Goal: Information Seeking & Learning: Learn about a topic

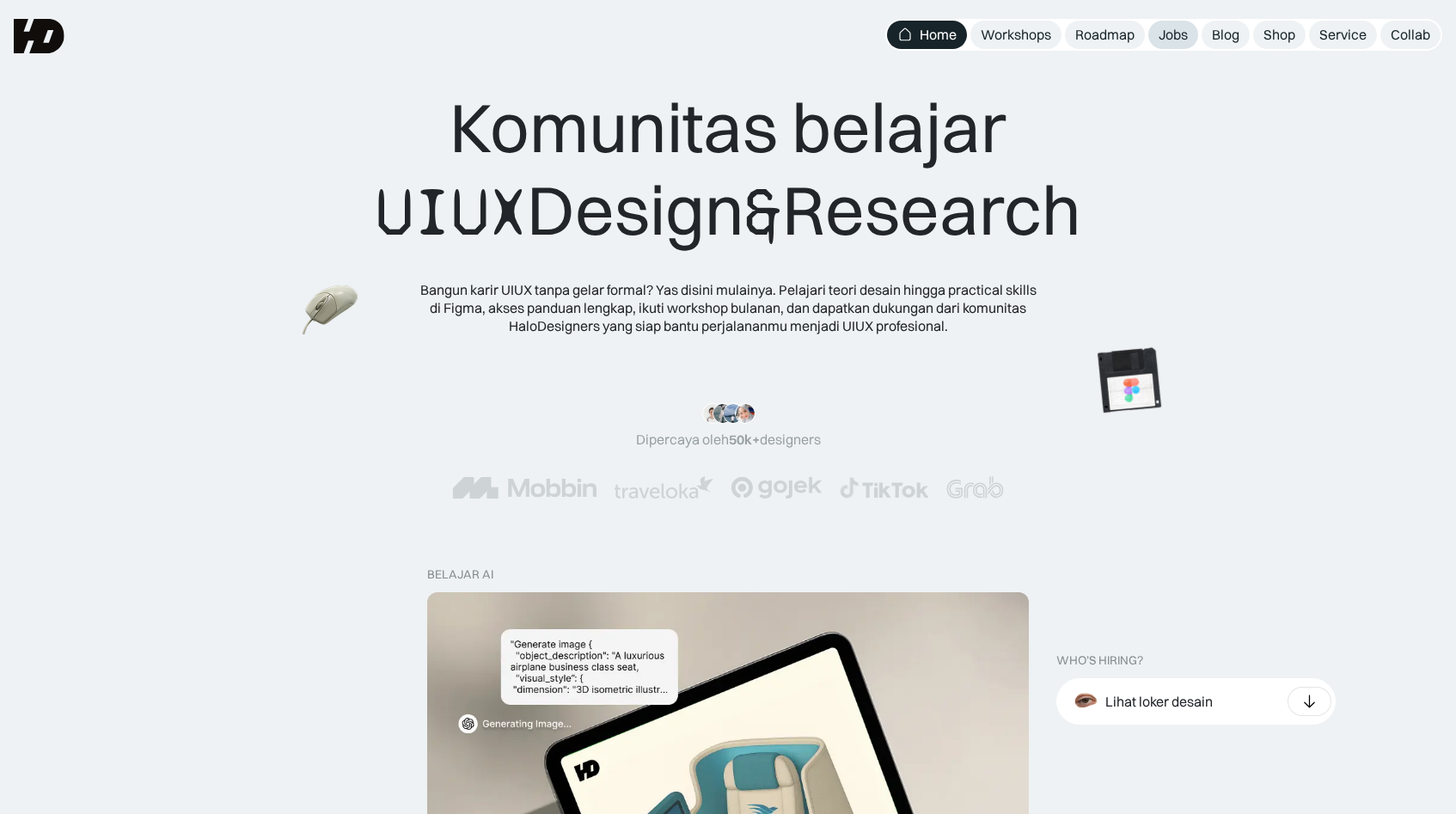
click at [1161, 35] on div "Jobs" at bounding box center [1173, 35] width 29 height 18
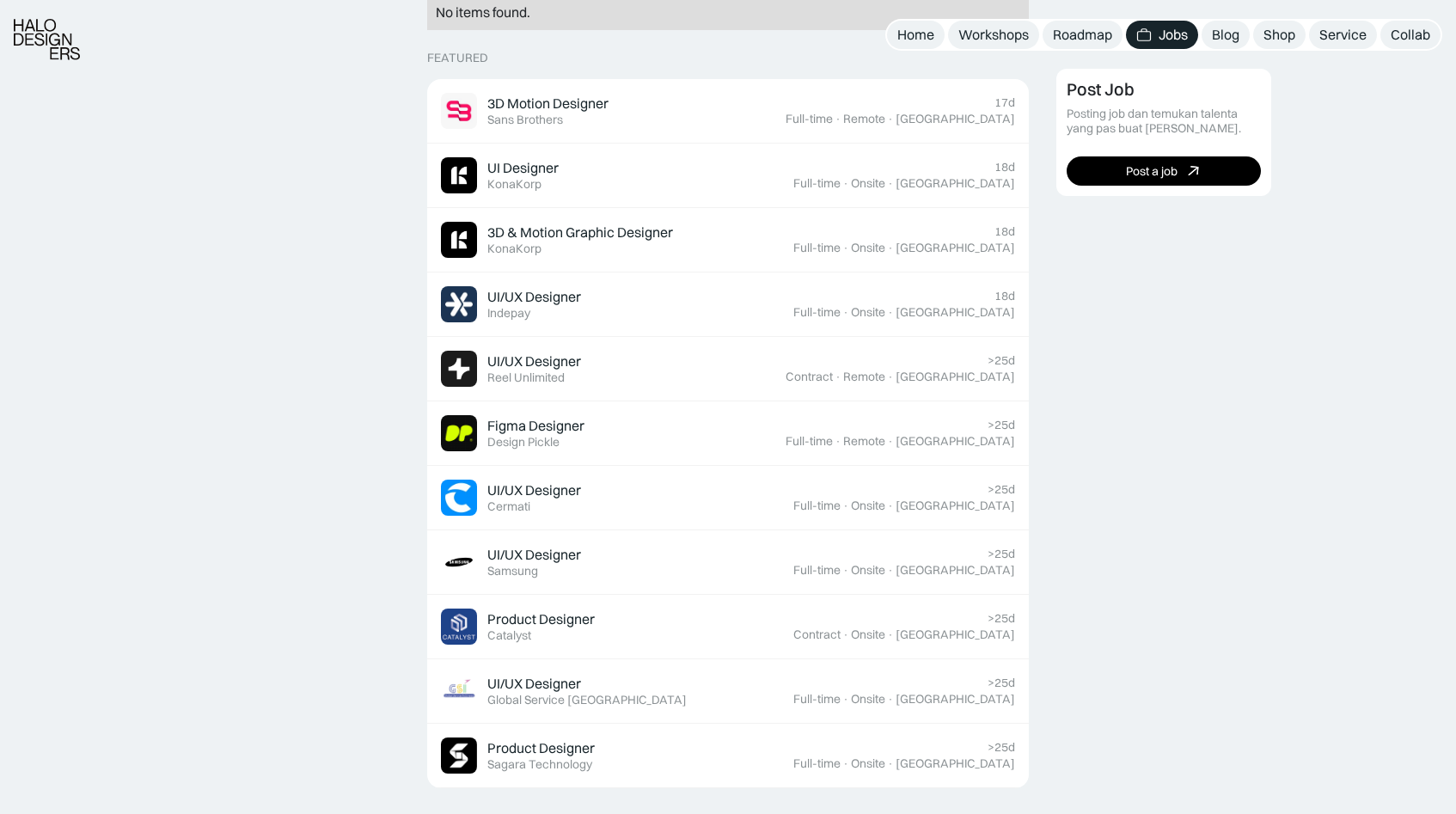
scroll to position [502, 0]
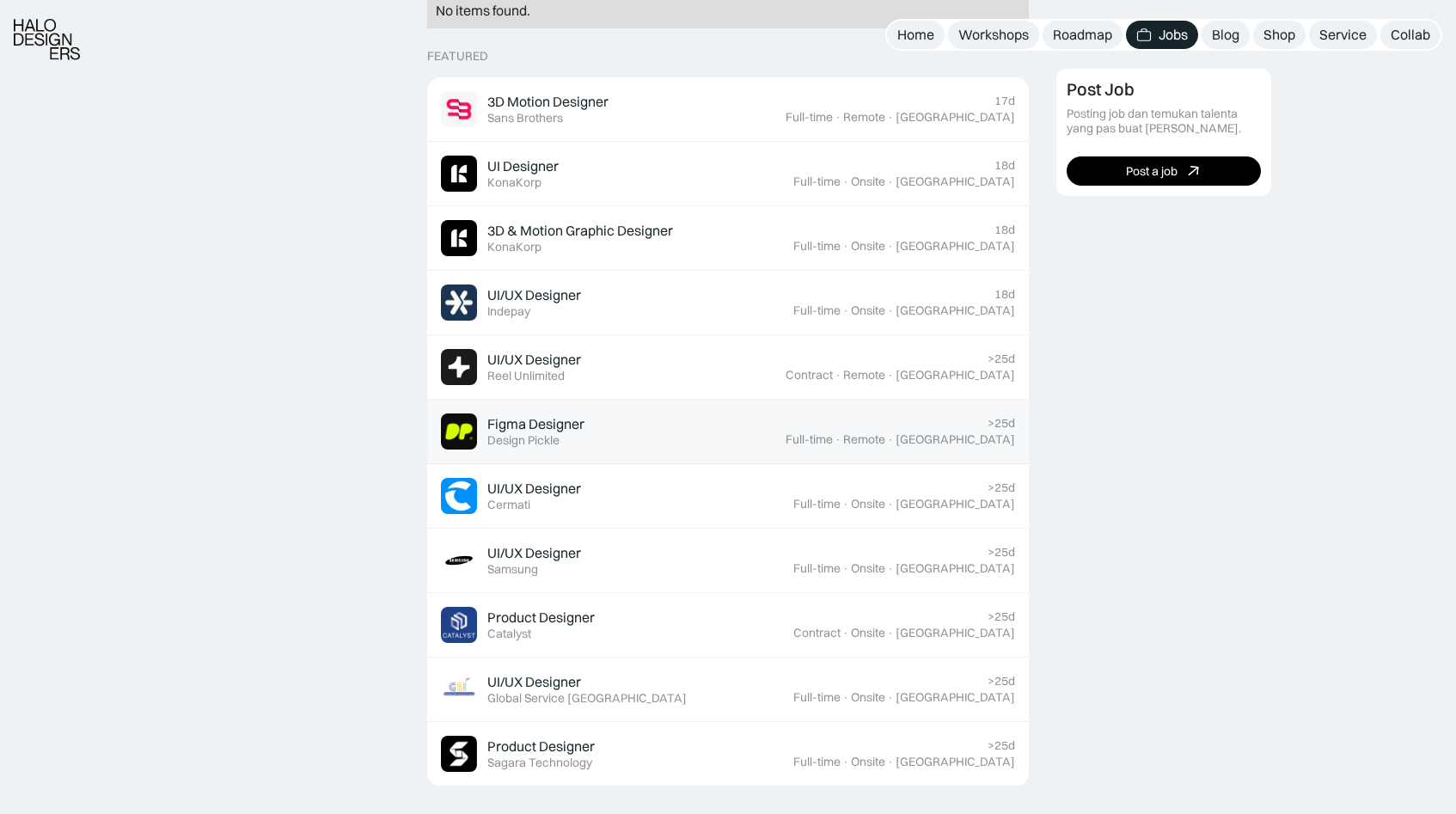
click at [547, 434] on div "Design Pickle" at bounding box center [522, 440] width 72 height 15
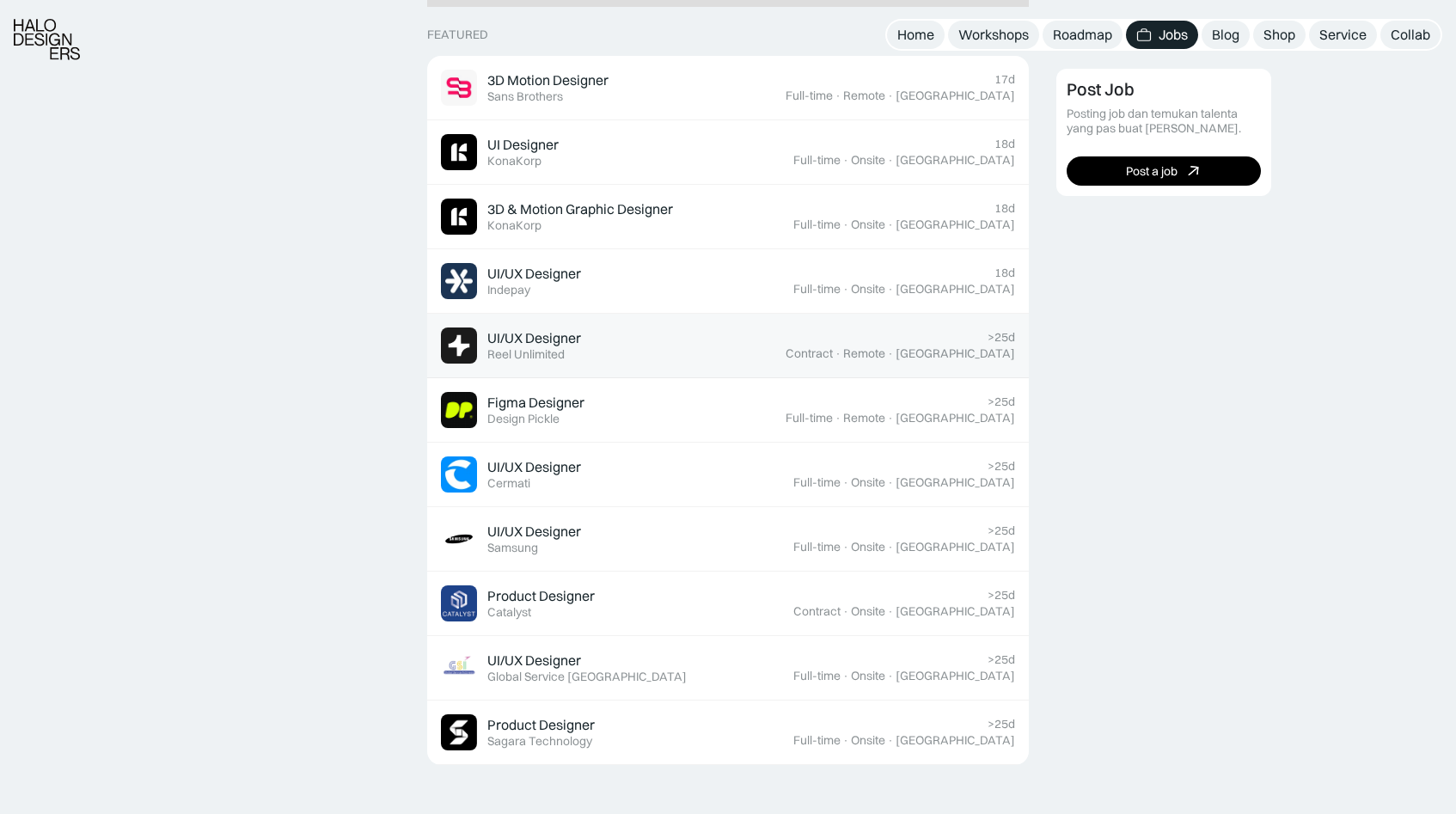
scroll to position [534, 0]
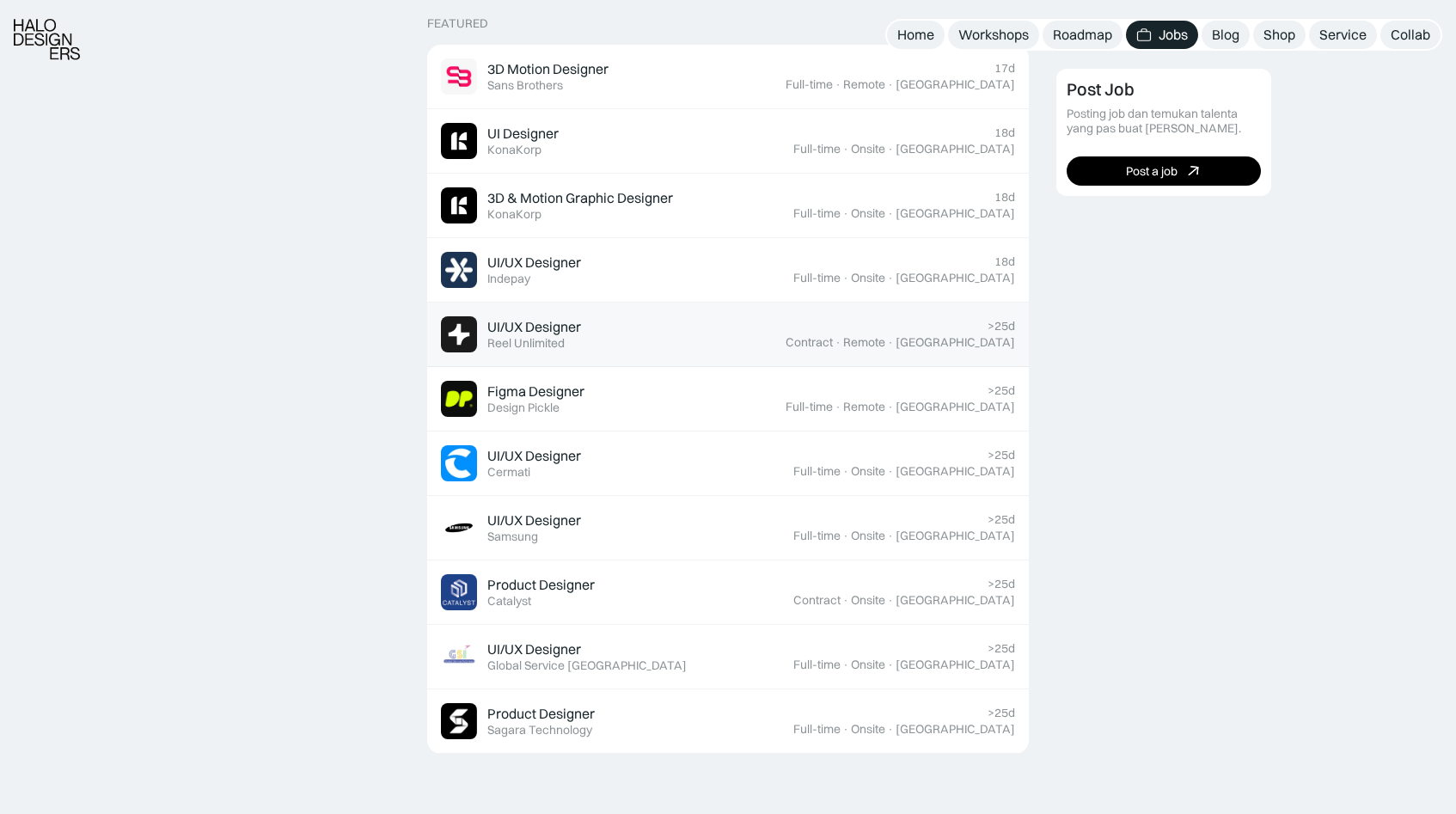
click at [744, 335] on div "UI/UX Designer Featured Reel Unlimited" at bounding box center [613, 334] width 344 height 37
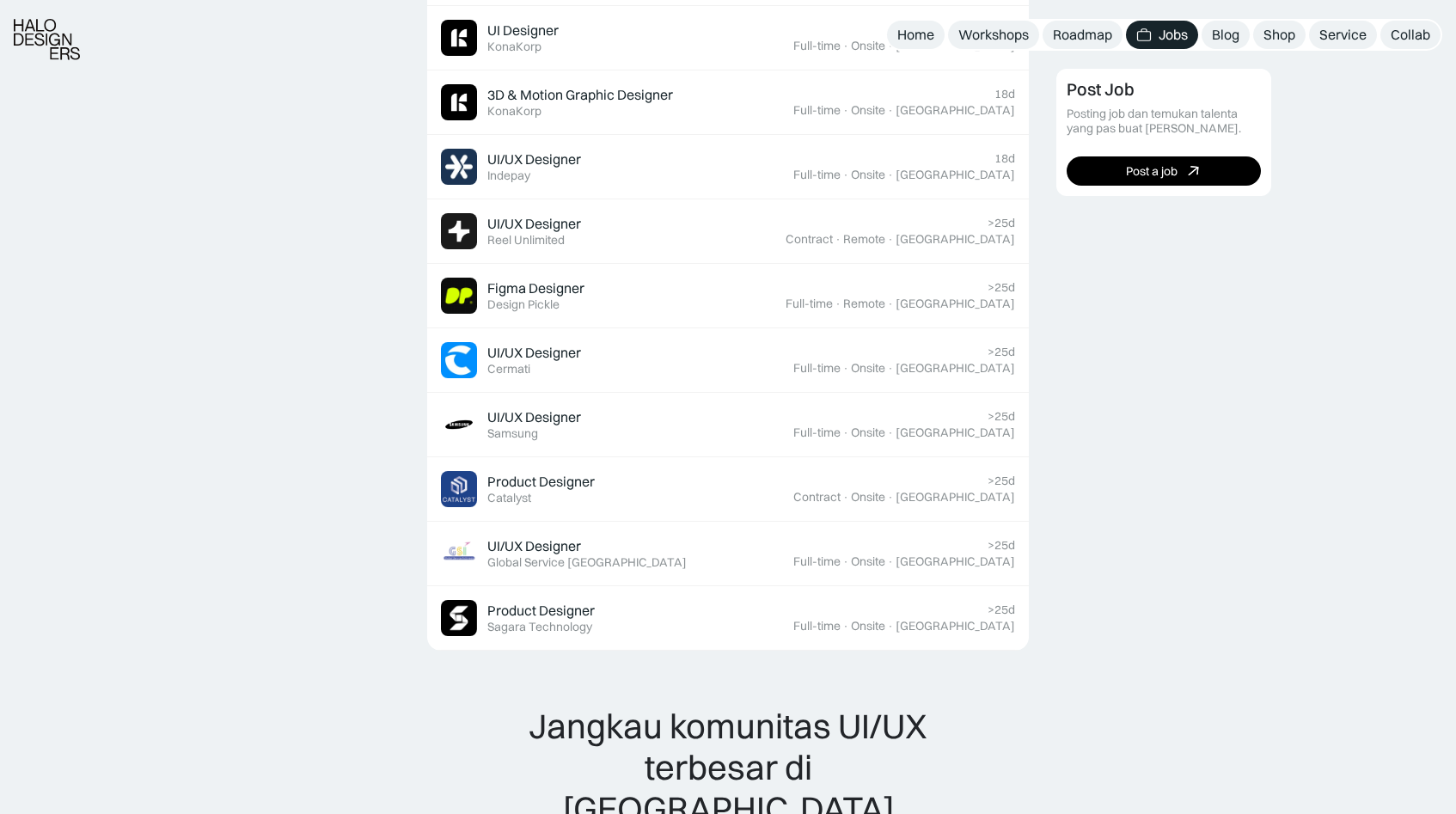
scroll to position [646, 0]
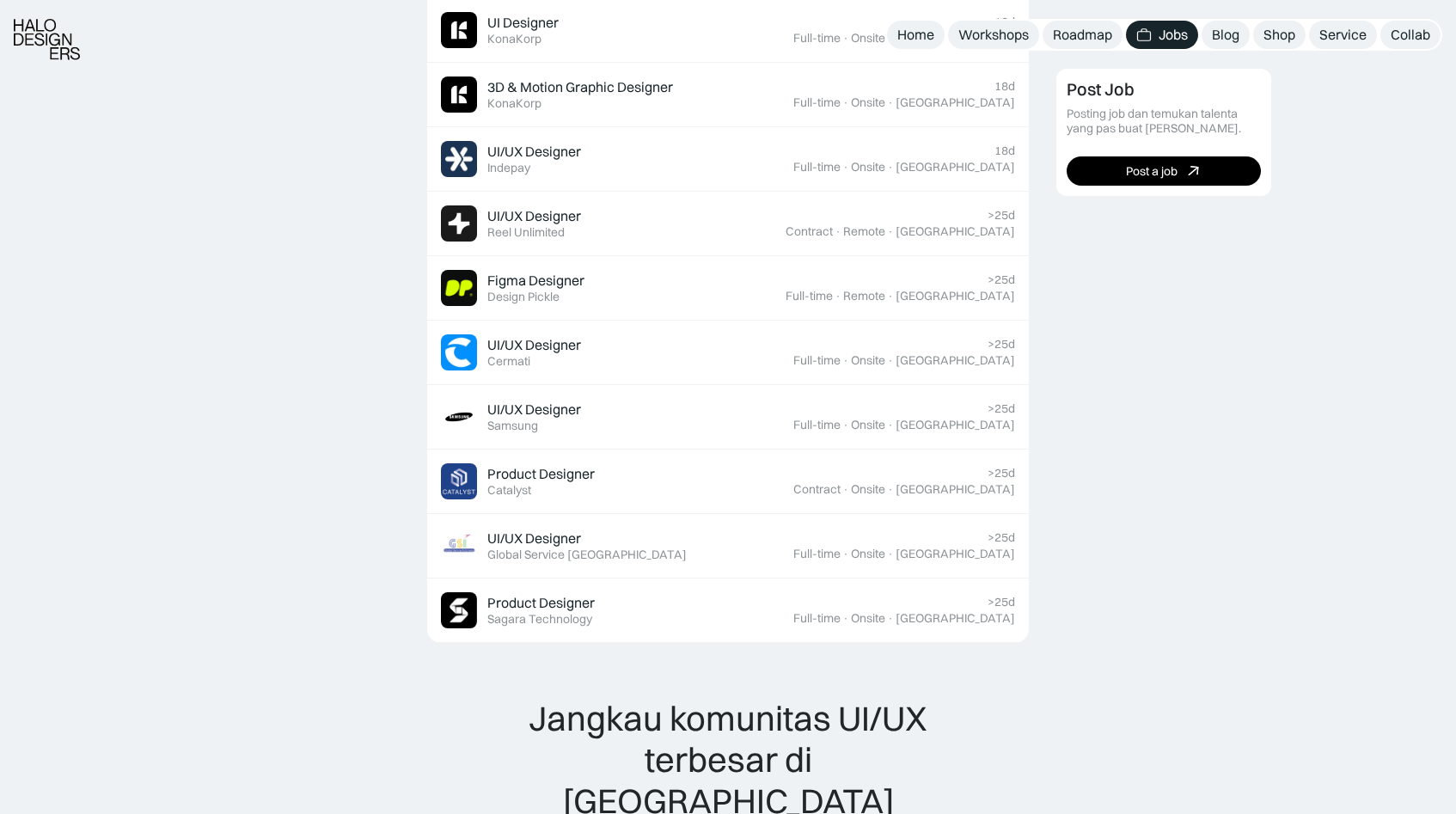
click at [1102, 301] on div "Post Job Posting job dan temukan talenta yang pas buat timmu. Post a job" at bounding box center [1249, 618] width 385 height 1541
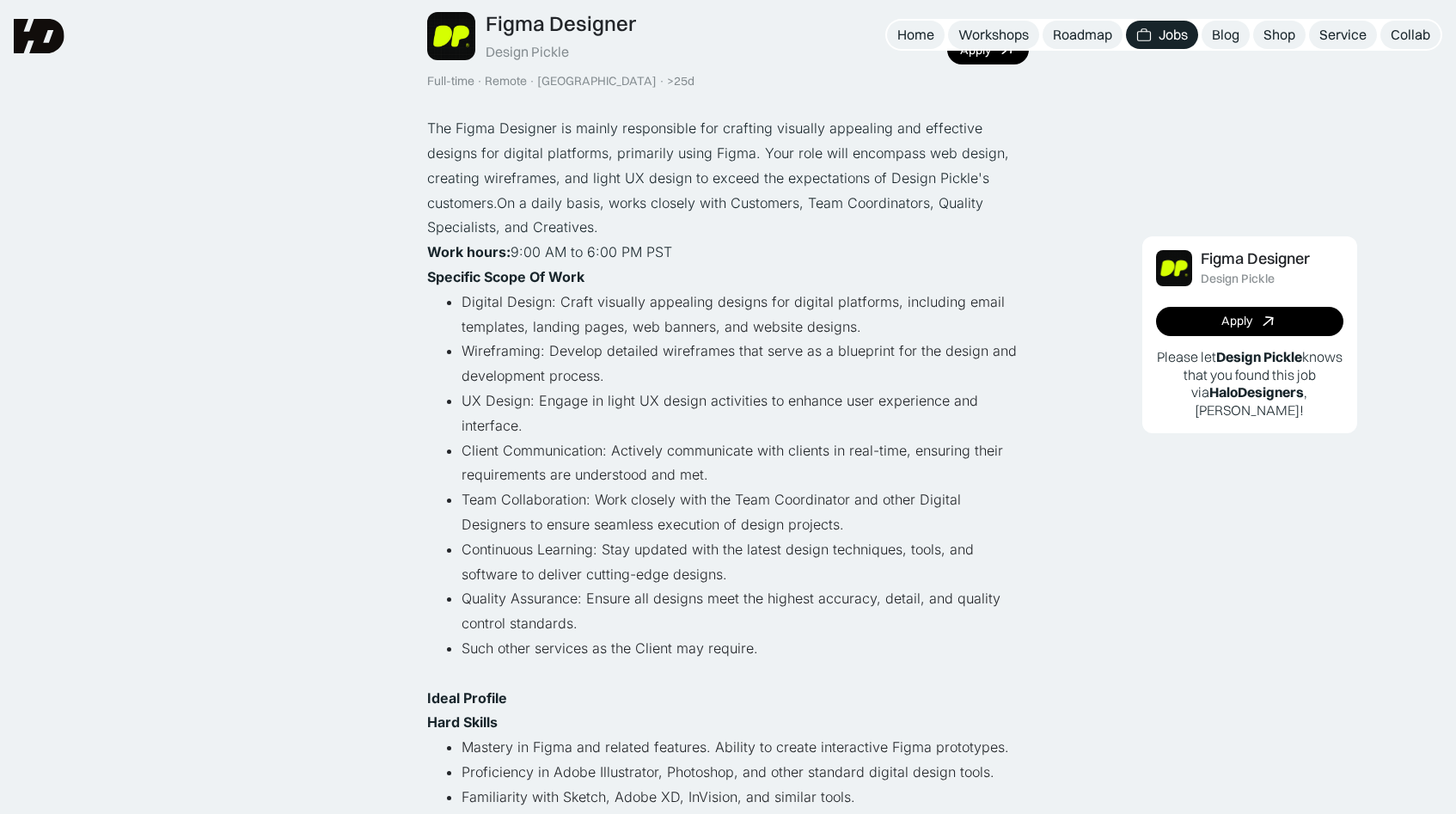
scroll to position [122, 0]
click at [659, 248] on p "‍ Work hours: 9:00 AM to 6:00 PM PST" at bounding box center [728, 253] width 602 height 25
copy p "PST"
drag, startPoint x: 514, startPoint y: 253, endPoint x: 688, endPoint y: 253, distance: 174.0
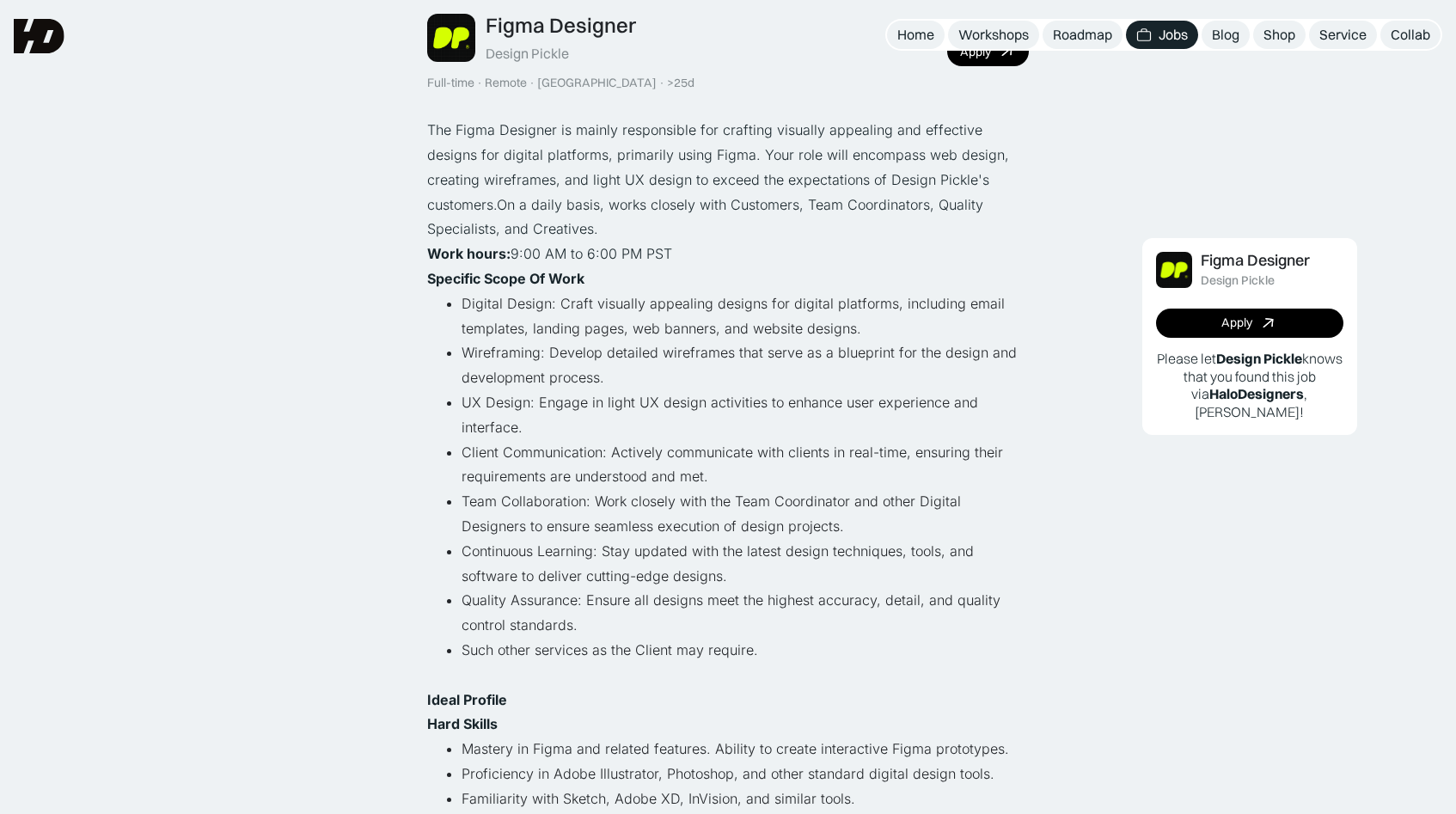
click at [688, 253] on p "‍ Work hours: 9:00 AM to 6:00 PM PST" at bounding box center [728, 253] width 602 height 25
copy p "9:00 AM to 6:00 PM PST"
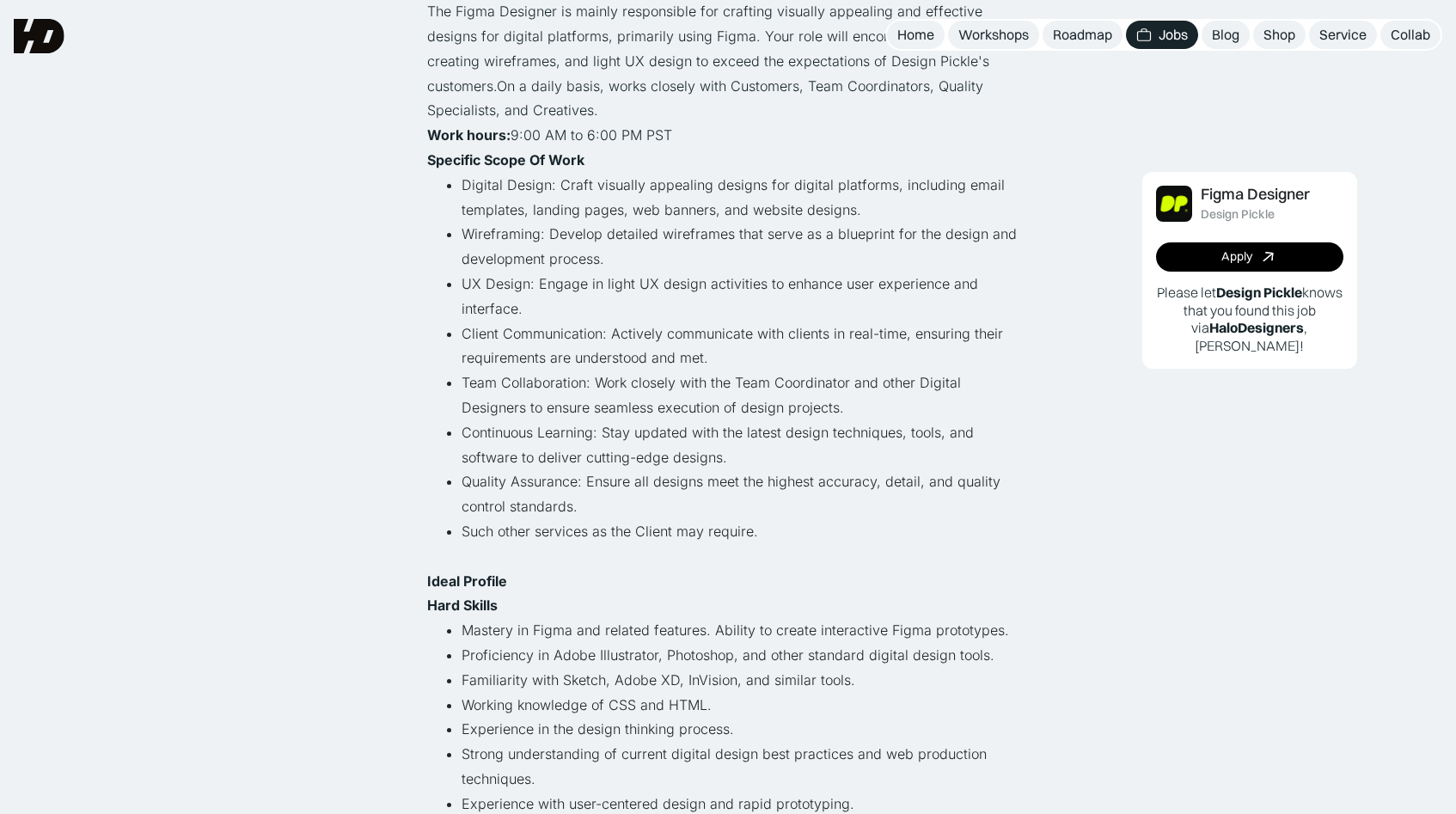
scroll to position [9, 0]
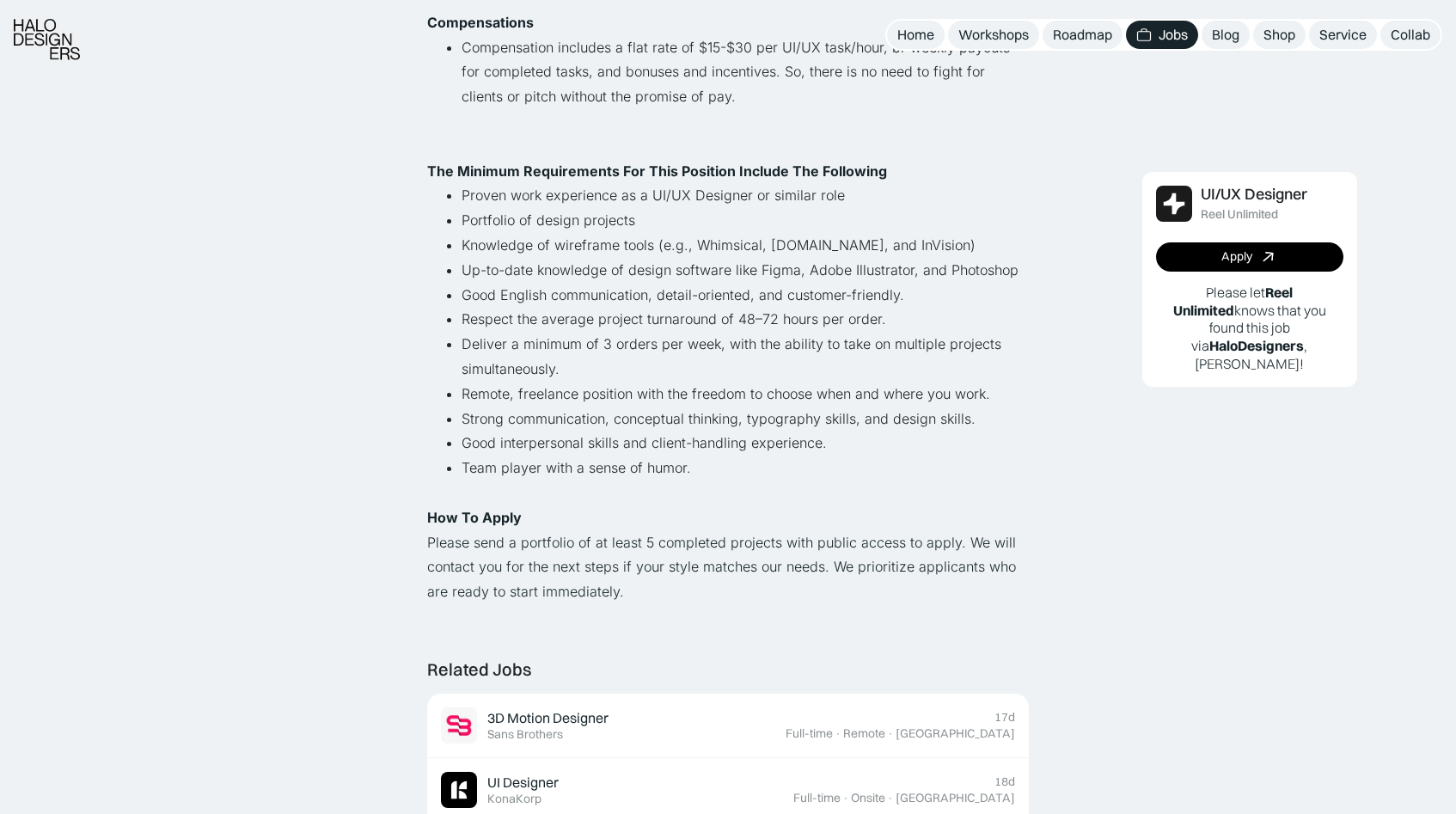
scroll to position [1024, 0]
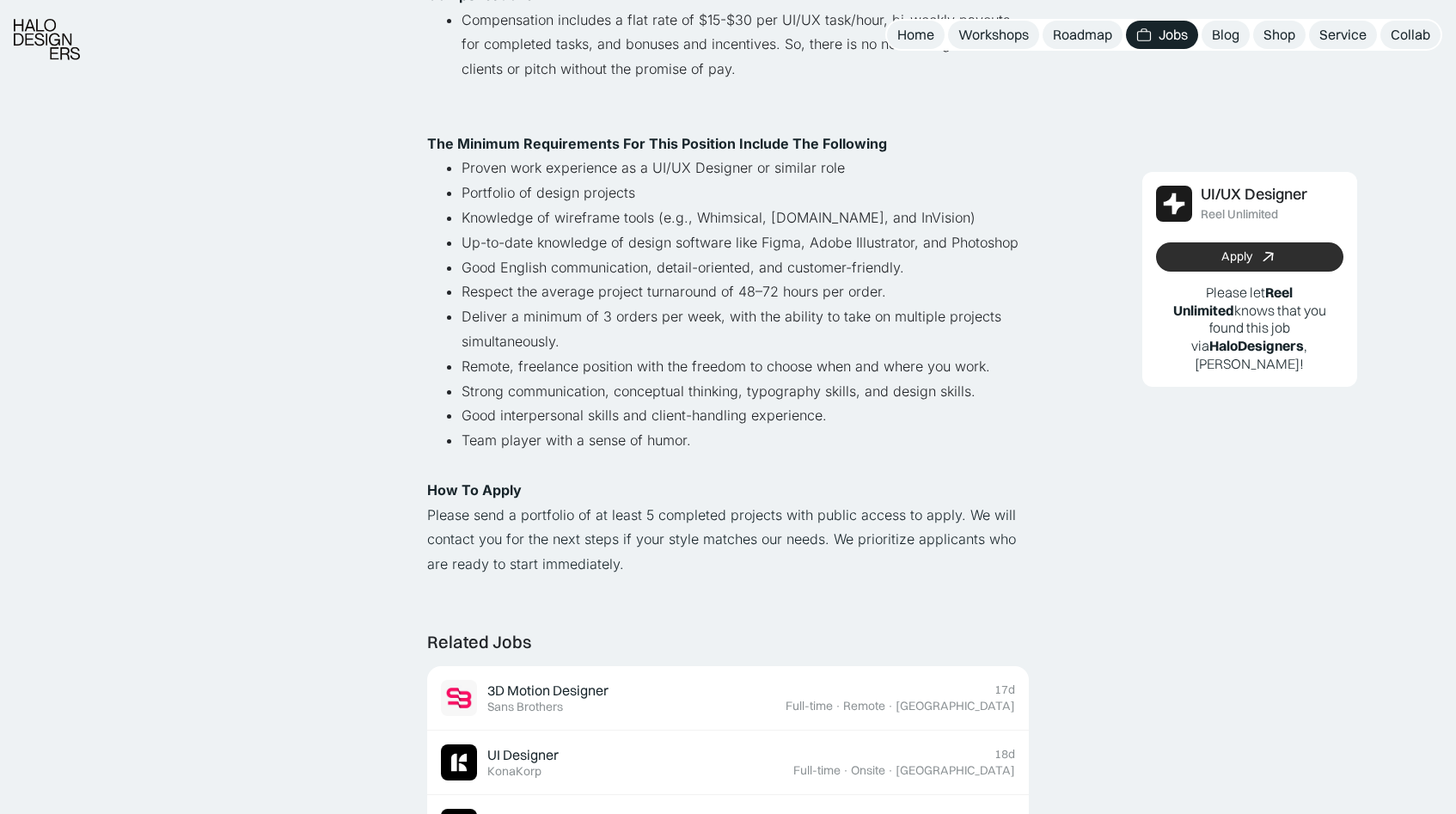
click at [1204, 264] on link "Apply" at bounding box center [1249, 257] width 187 height 29
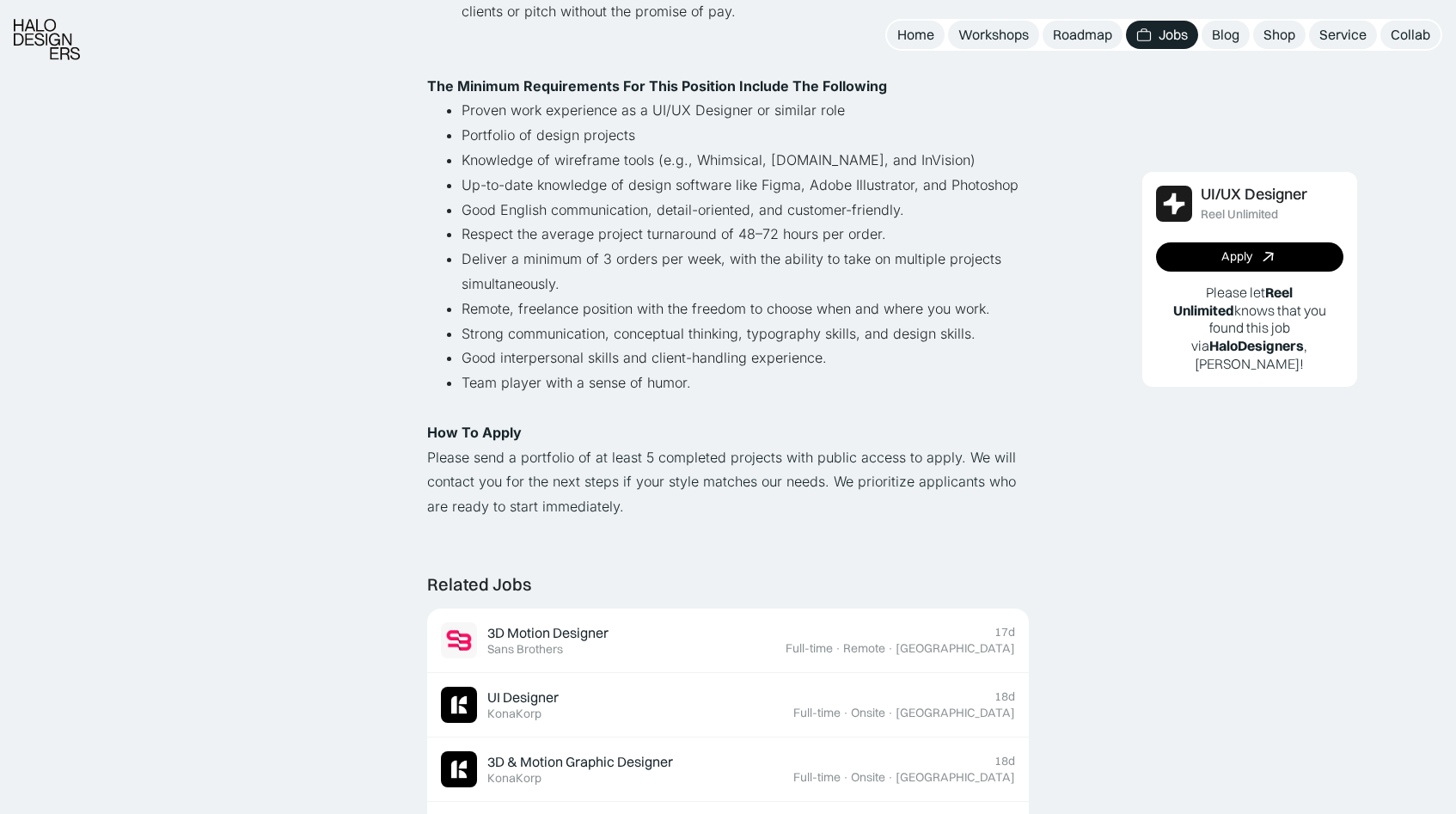
scroll to position [1174, 0]
